Goal: Check status: Check status

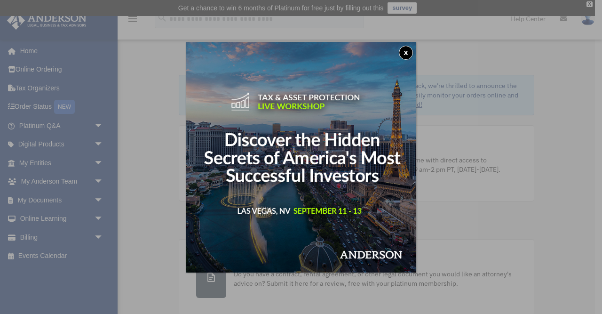
click at [407, 50] on button "x" at bounding box center [406, 53] width 14 height 14
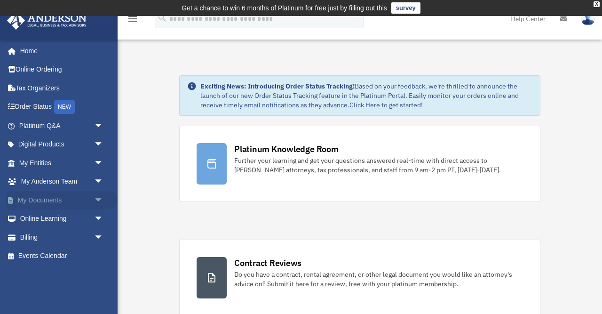
click at [100, 196] on span "arrow_drop_down" at bounding box center [103, 200] width 19 height 19
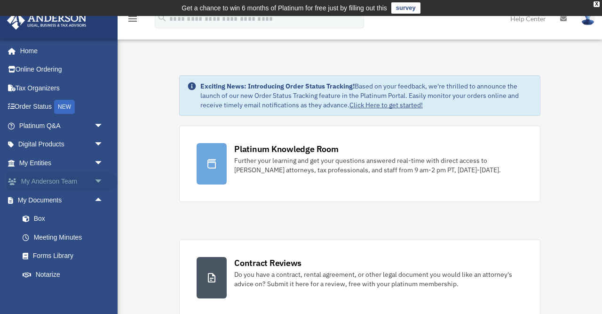
scroll to position [43, 0]
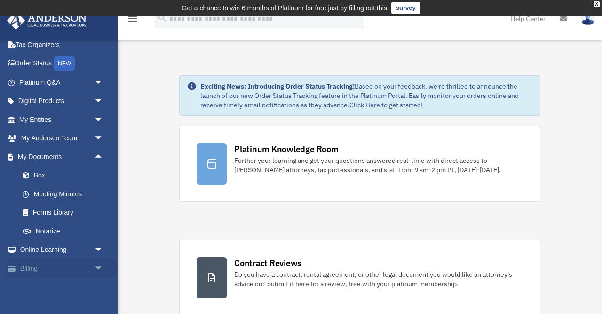
click at [99, 271] on span "arrow_drop_down" at bounding box center [103, 268] width 19 height 19
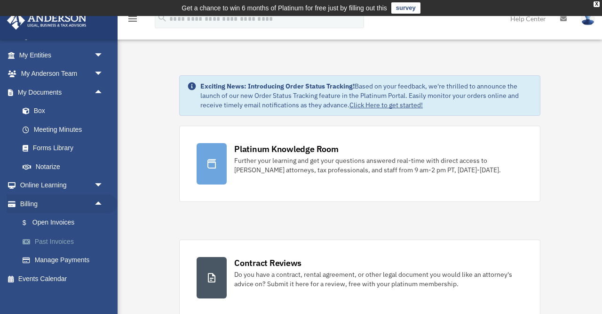
scroll to position [116, 0]
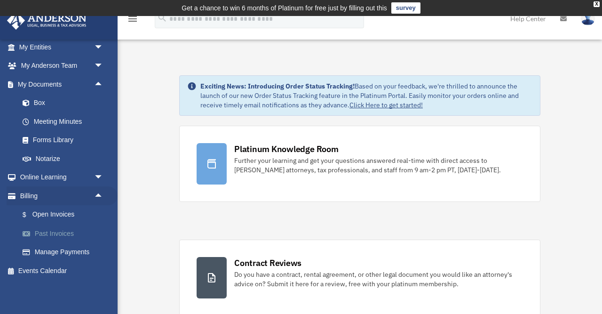
click at [68, 234] on link "Past Invoices" at bounding box center [65, 233] width 104 height 19
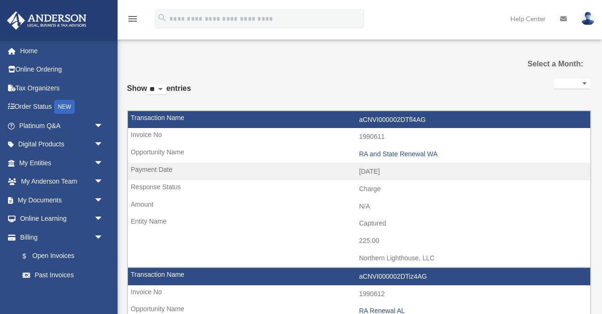
select select
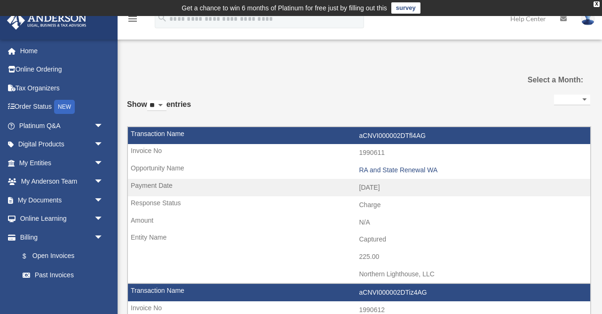
click at [136, 21] on icon "menu" at bounding box center [132, 18] width 11 height 11
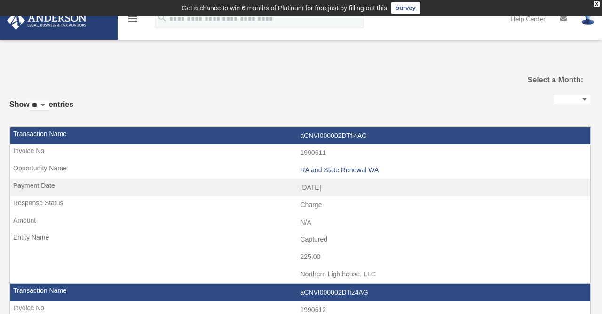
click at [136, 21] on icon "menu" at bounding box center [132, 18] width 11 height 11
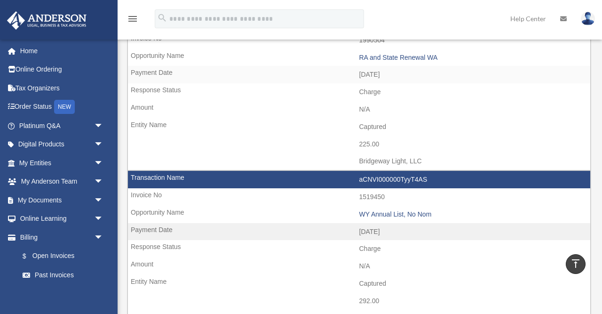
scroll to position [783, 0]
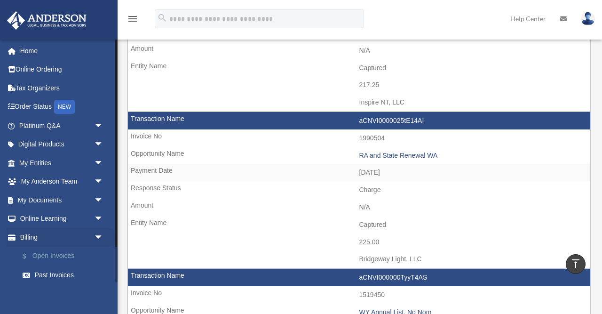
click at [74, 255] on link "$ Open Invoices" at bounding box center [65, 256] width 104 height 19
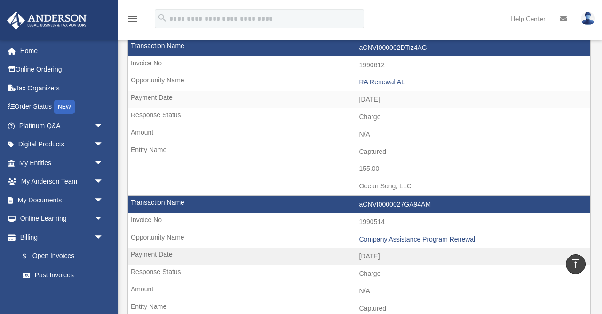
scroll to position [9, 0]
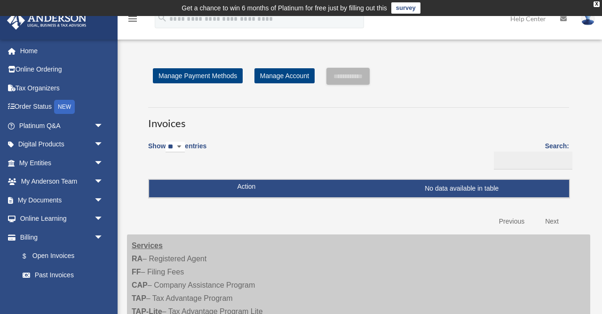
click at [130, 16] on icon "menu" at bounding box center [132, 18] width 11 height 11
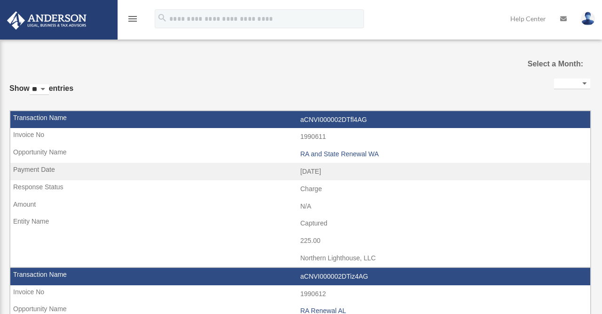
select select
